Goal: Transaction & Acquisition: Purchase product/service

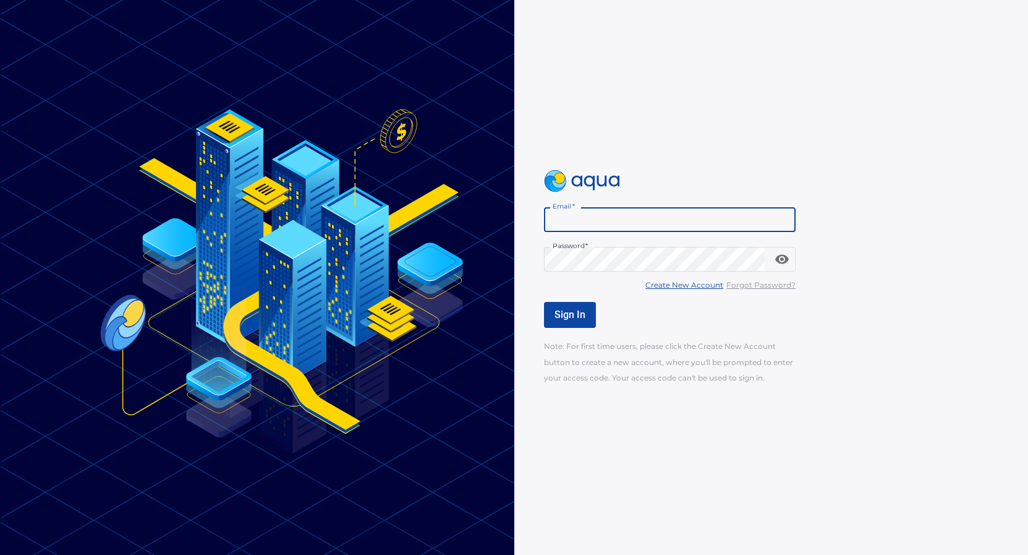
type input "**********"
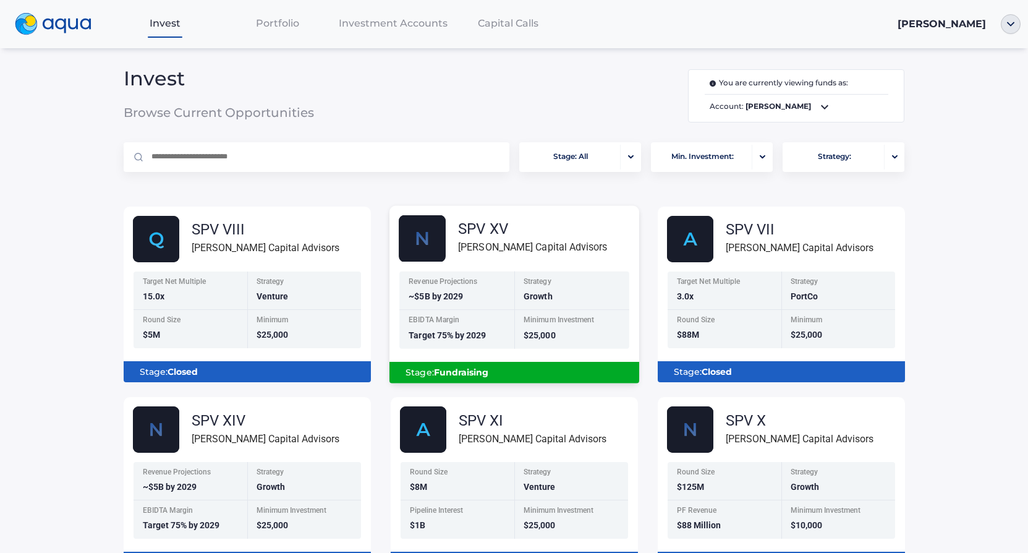
click at [458, 325] on div "EBIDTA Margin" at bounding box center [458, 321] width 98 height 11
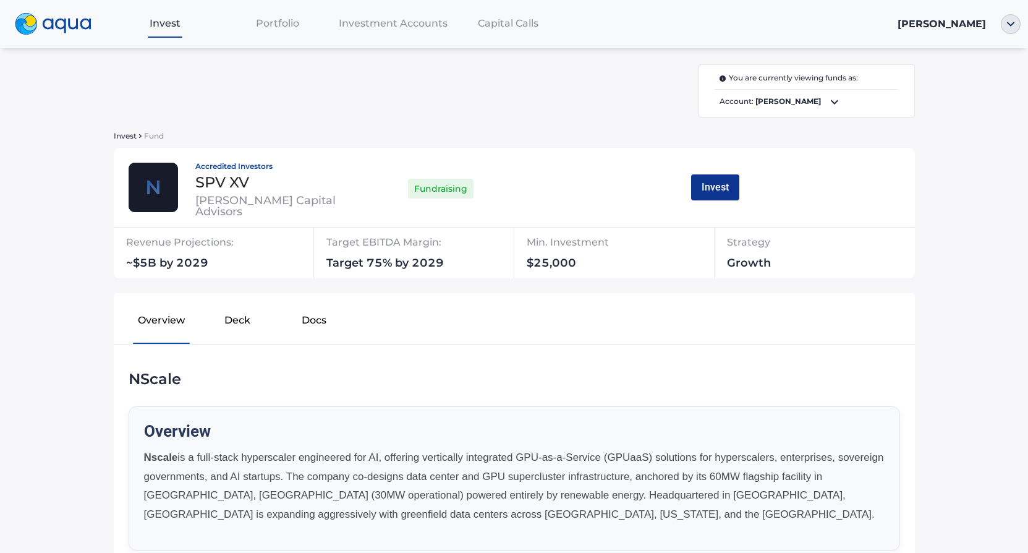
click at [717, 187] on button "Invest" at bounding box center [715, 187] width 48 height 26
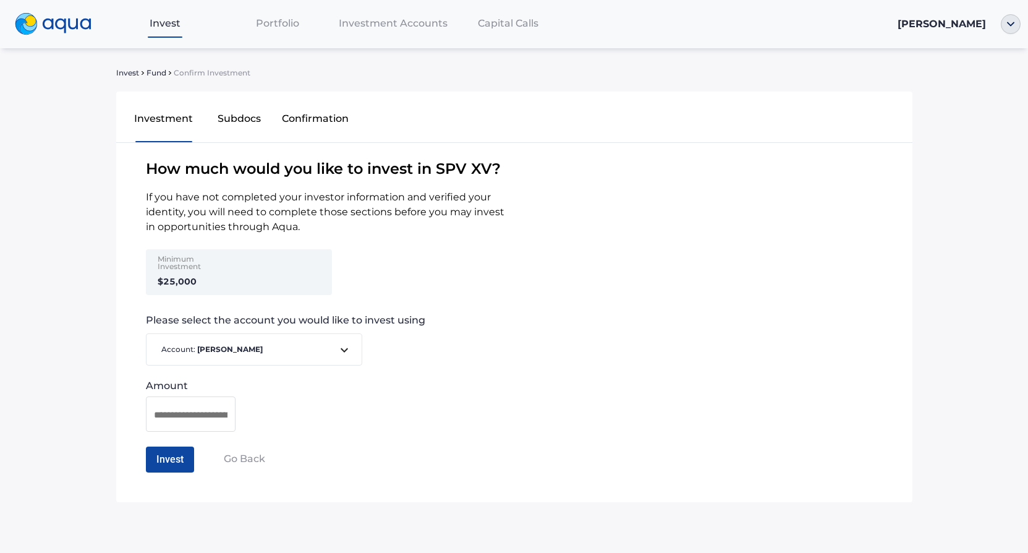
click at [187, 405] on div at bounding box center [191, 413] width 90 height 35
click at [189, 414] on input at bounding box center [191, 414] width 74 height 15
type input "********"
click at [163, 463] on button "Invest" at bounding box center [170, 459] width 48 height 26
click at [179, 461] on button "Confirm Investment" at bounding box center [200, 459] width 109 height 26
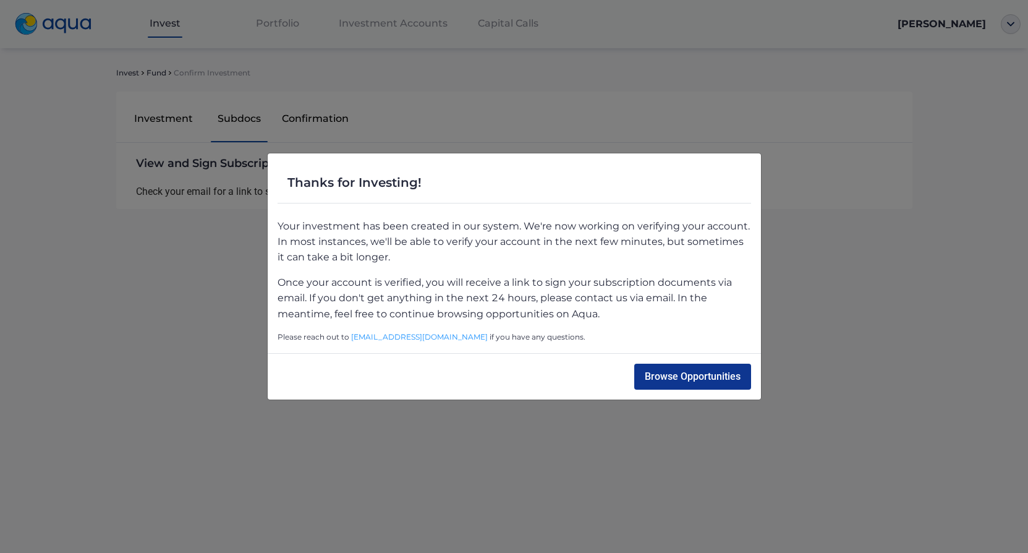
click at [670, 385] on button "Browse Opportunities" at bounding box center [692, 377] width 117 height 26
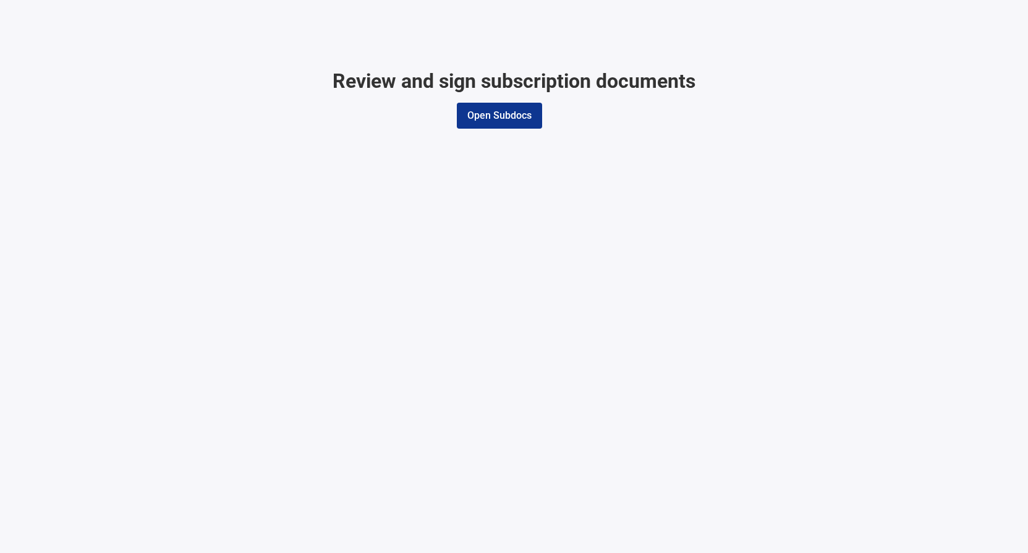
click at [523, 117] on button "Open Subdocs" at bounding box center [499, 116] width 85 height 26
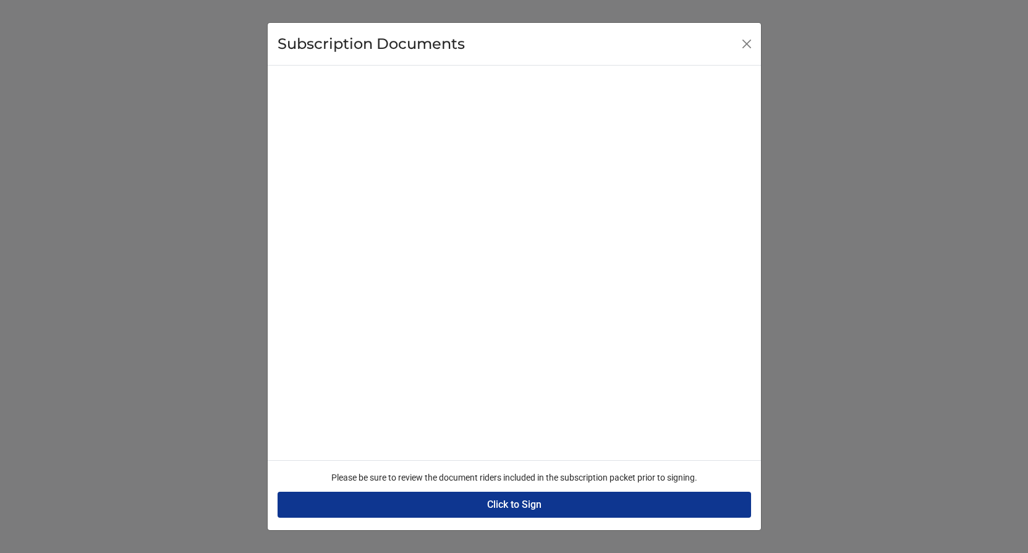
click at [516, 505] on button "Click to Sign" at bounding box center [515, 505] width 474 height 26
